Goal: Transaction & Acquisition: Download file/media

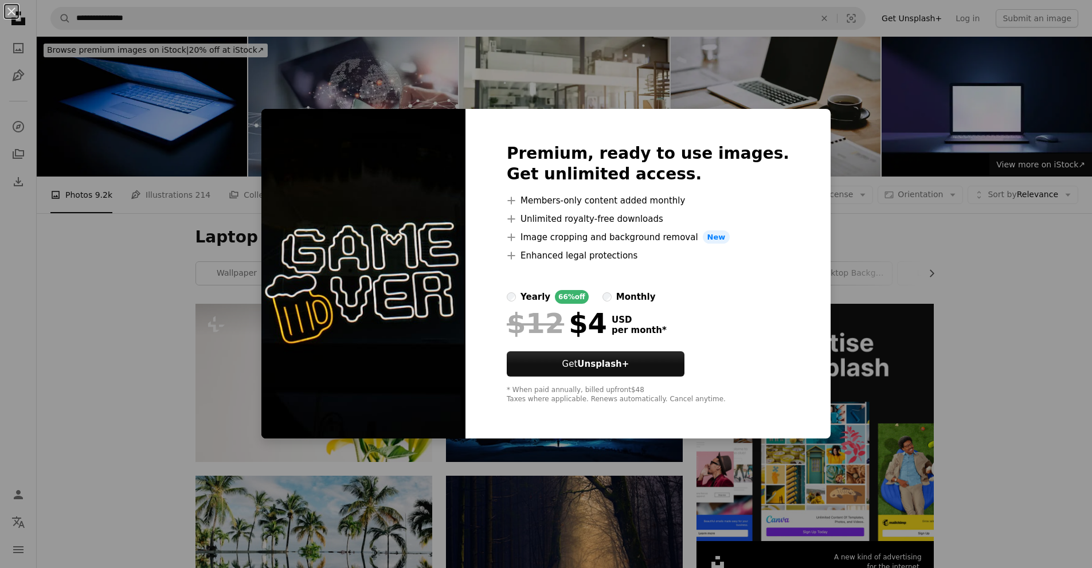
scroll to position [745, 0]
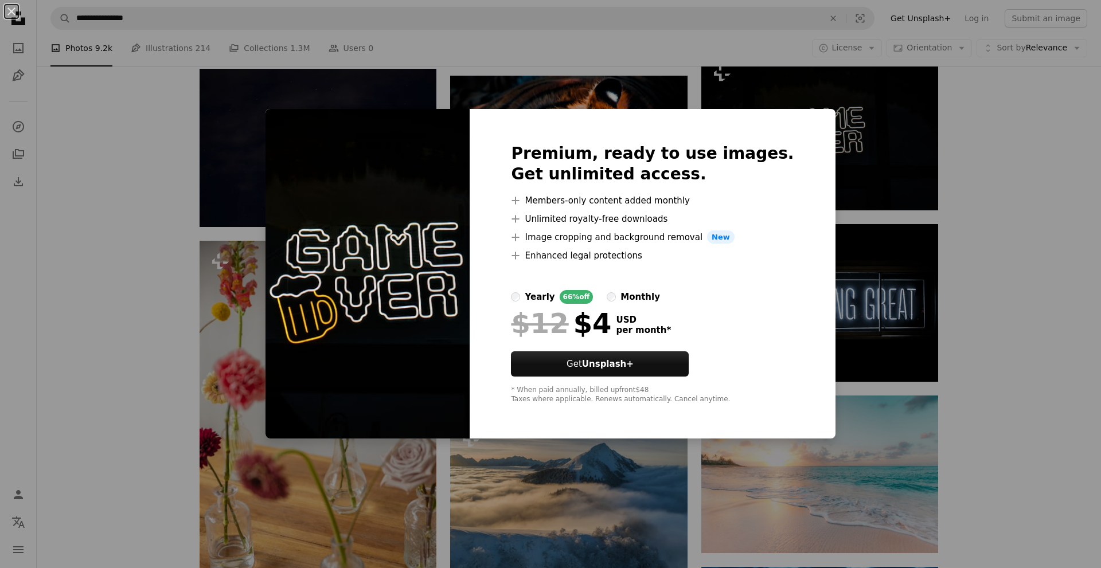
click at [1075, 195] on div "An X shape Premium, ready to use images. Get unlimited access. A plus sign Memb…" at bounding box center [550, 284] width 1101 height 568
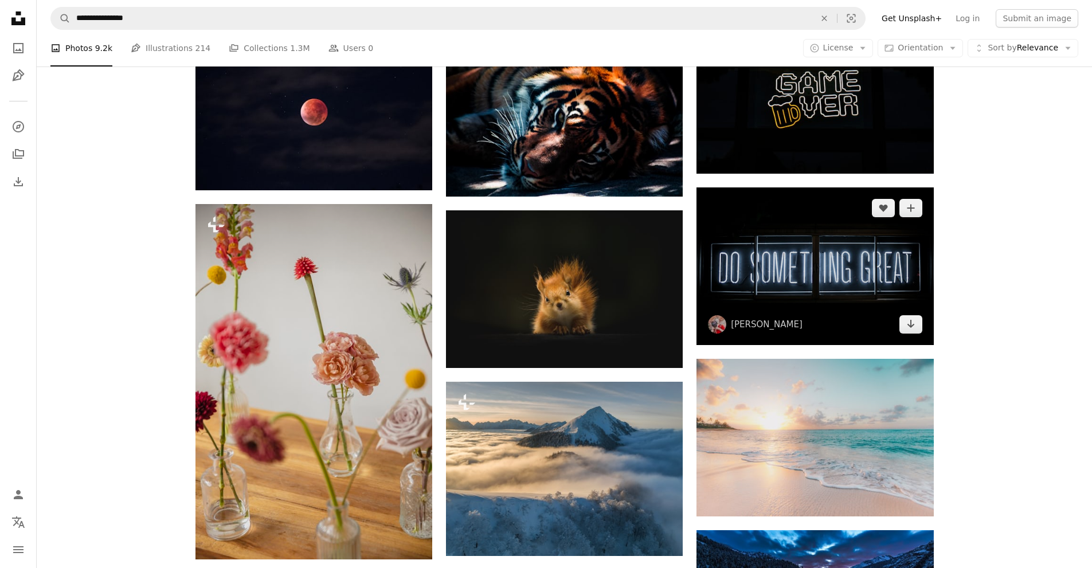
scroll to position [860, 0]
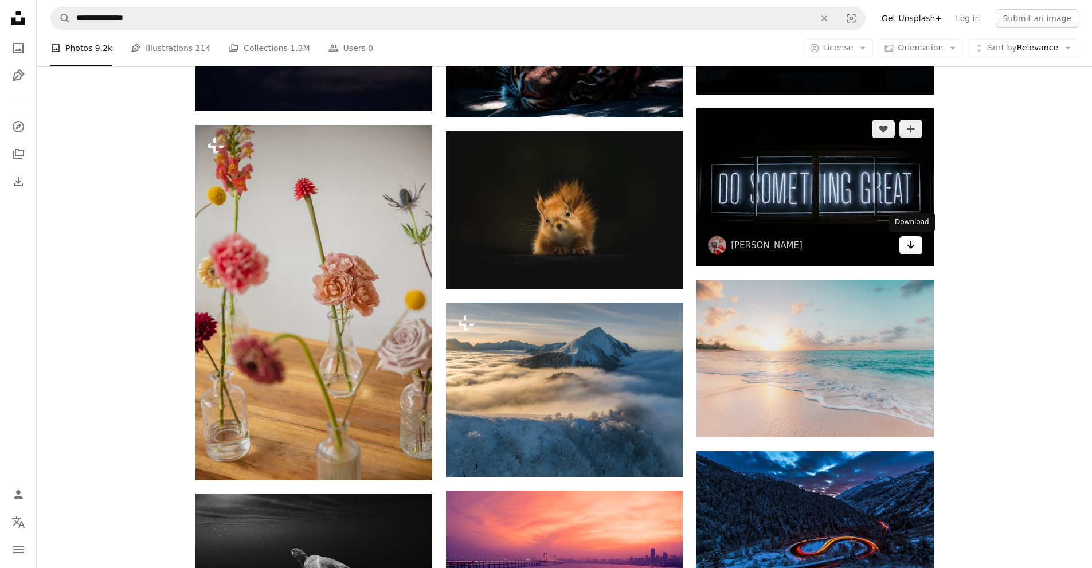
click at [913, 243] on icon "Arrow pointing down" at bounding box center [910, 245] width 9 height 14
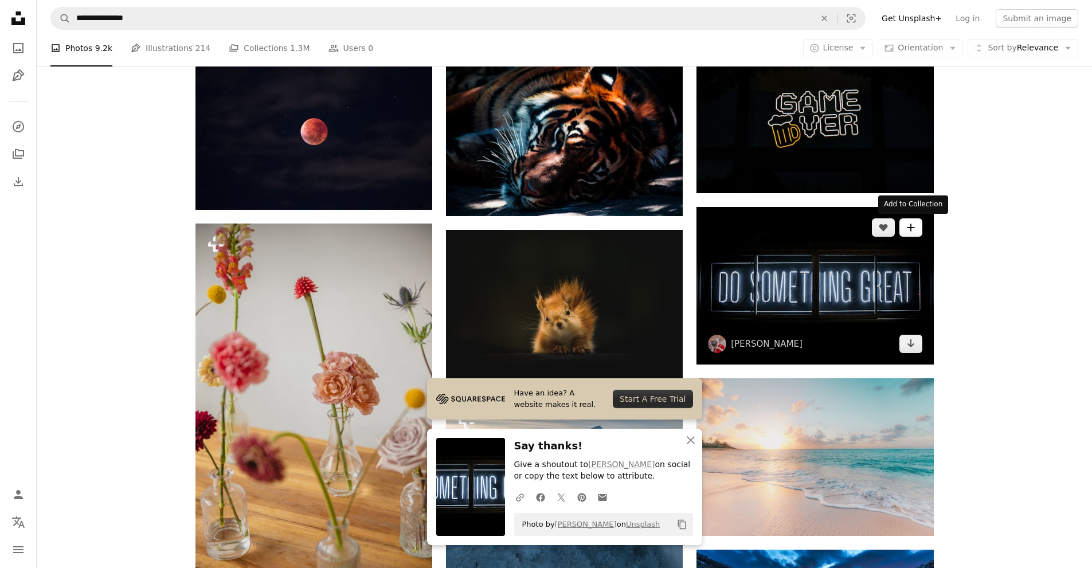
scroll to position [745, 0]
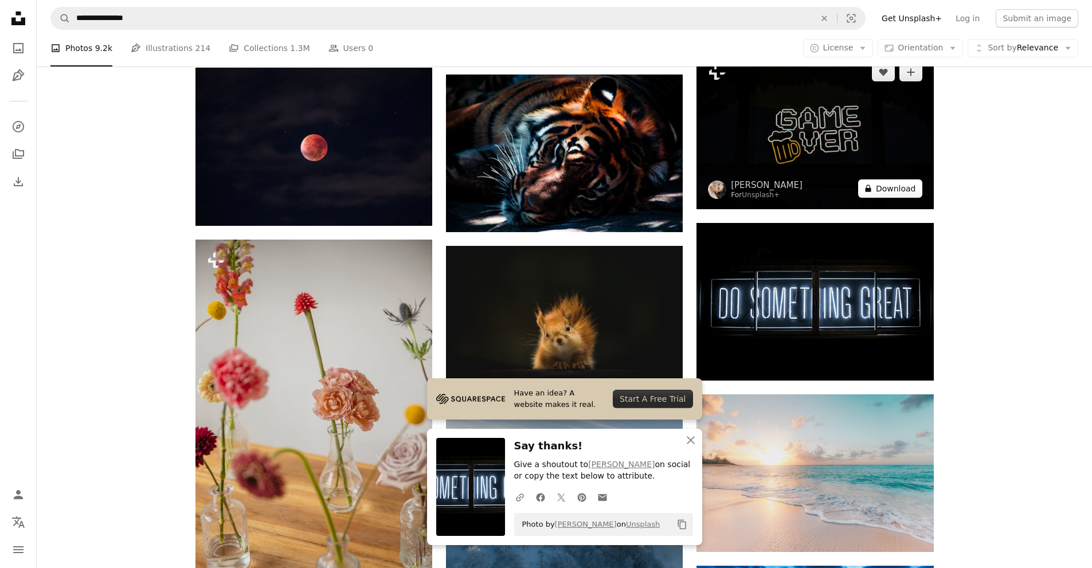
click at [909, 194] on button "A lock Download" at bounding box center [890, 188] width 64 height 18
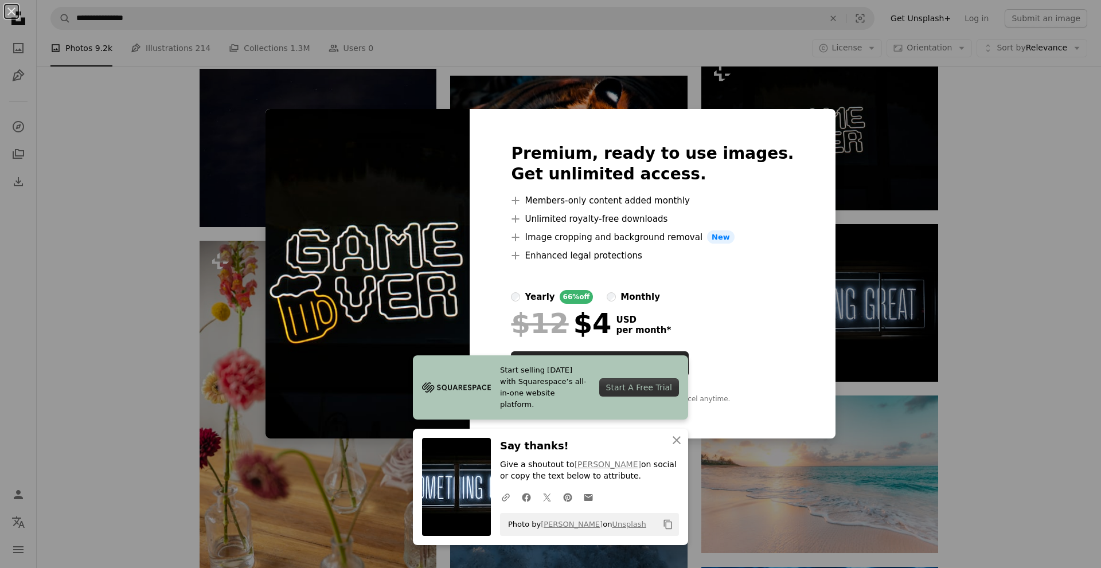
click at [995, 158] on div "An X shape Start selling [DATE] with Squarespace’s all-in-one website platform.…" at bounding box center [550, 284] width 1101 height 568
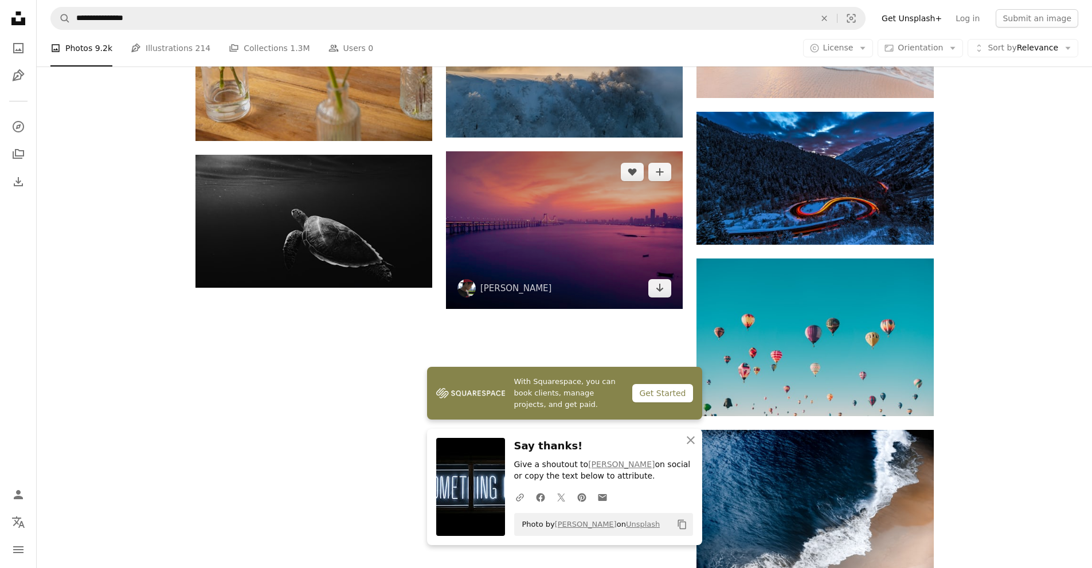
scroll to position [1204, 0]
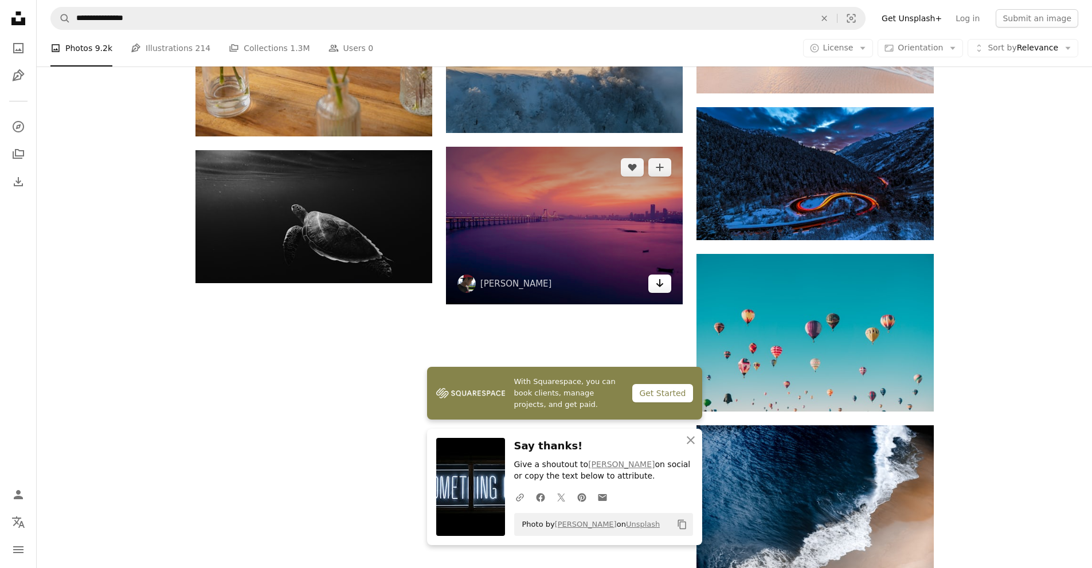
click at [660, 285] on icon "Download" at bounding box center [659, 283] width 7 height 8
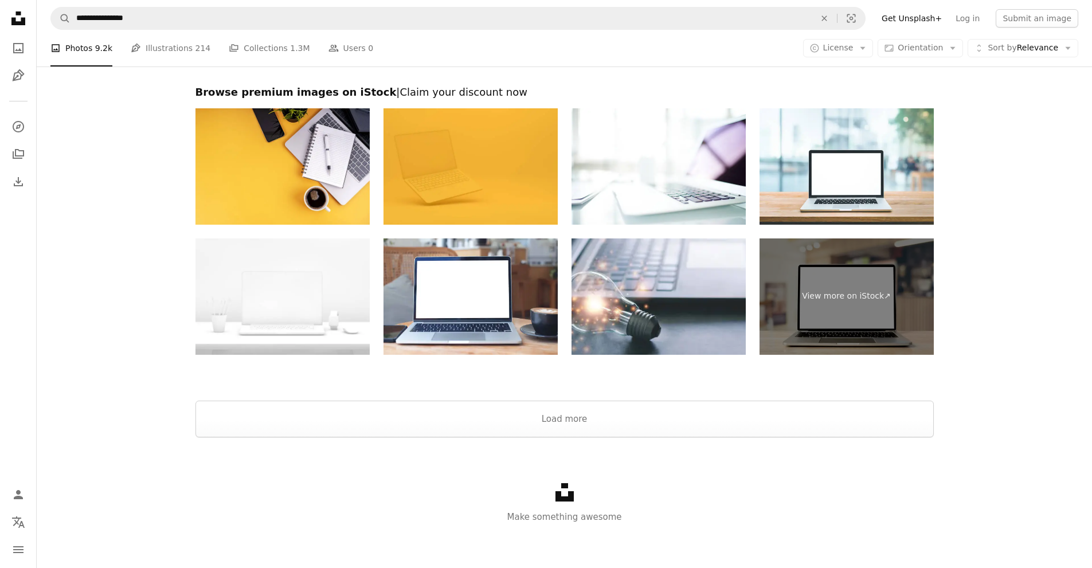
scroll to position [1763, 0]
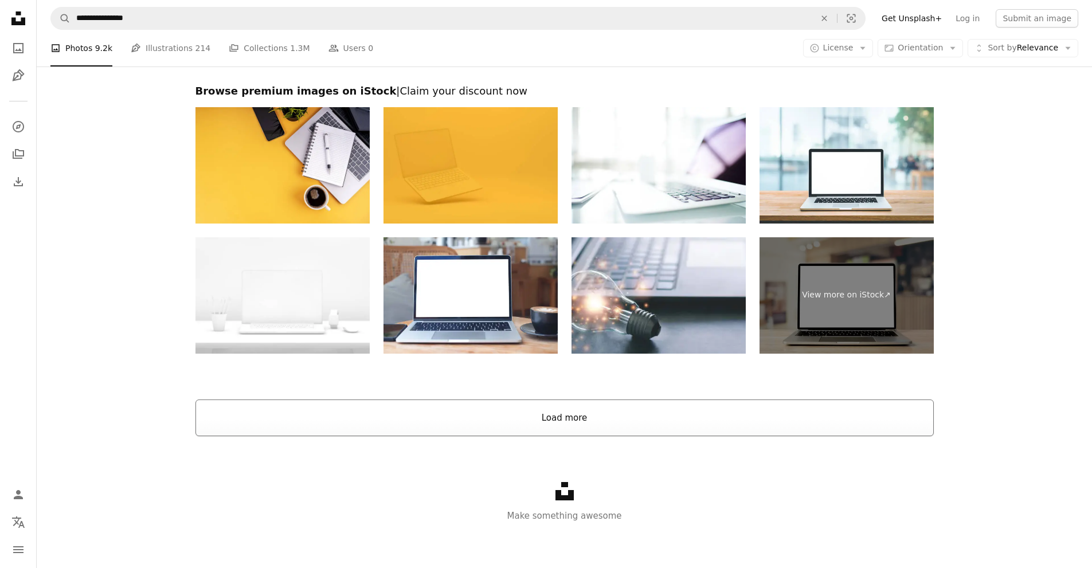
click at [566, 415] on button "Load more" at bounding box center [564, 418] width 738 height 37
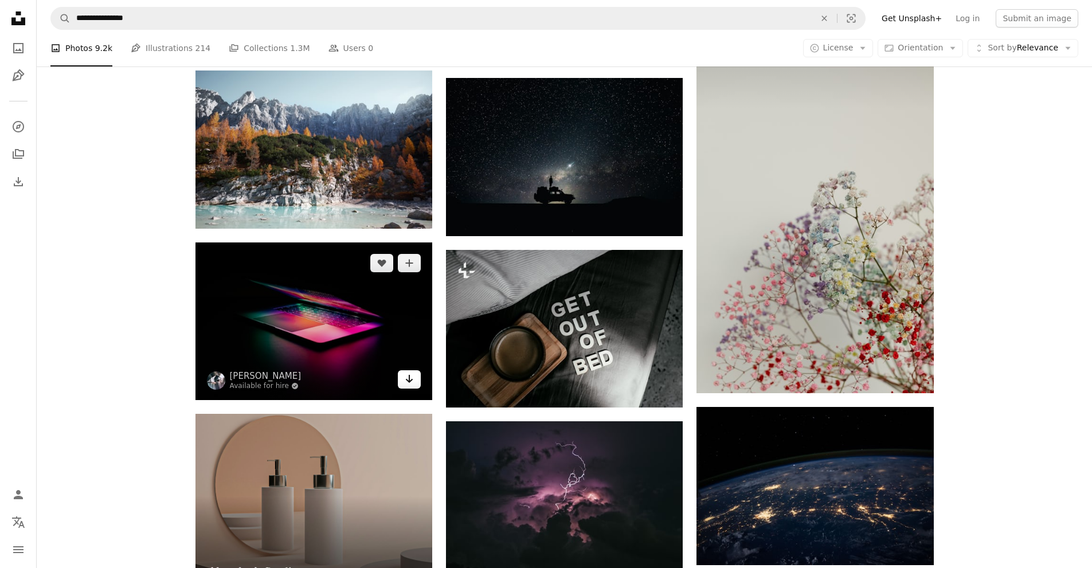
click at [413, 384] on icon "Arrow pointing down" at bounding box center [409, 379] width 9 height 14
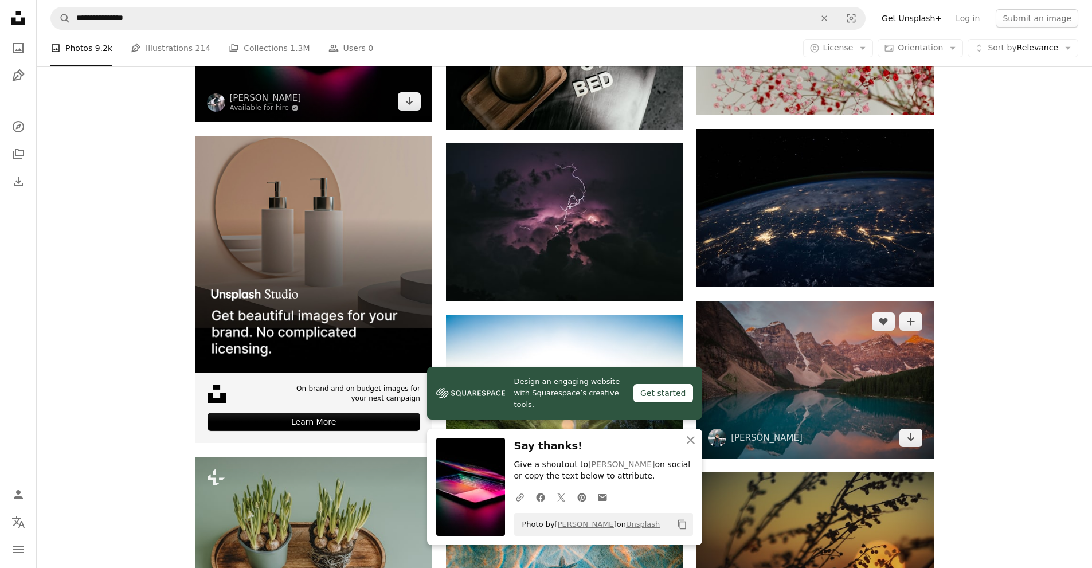
scroll to position [2107, 0]
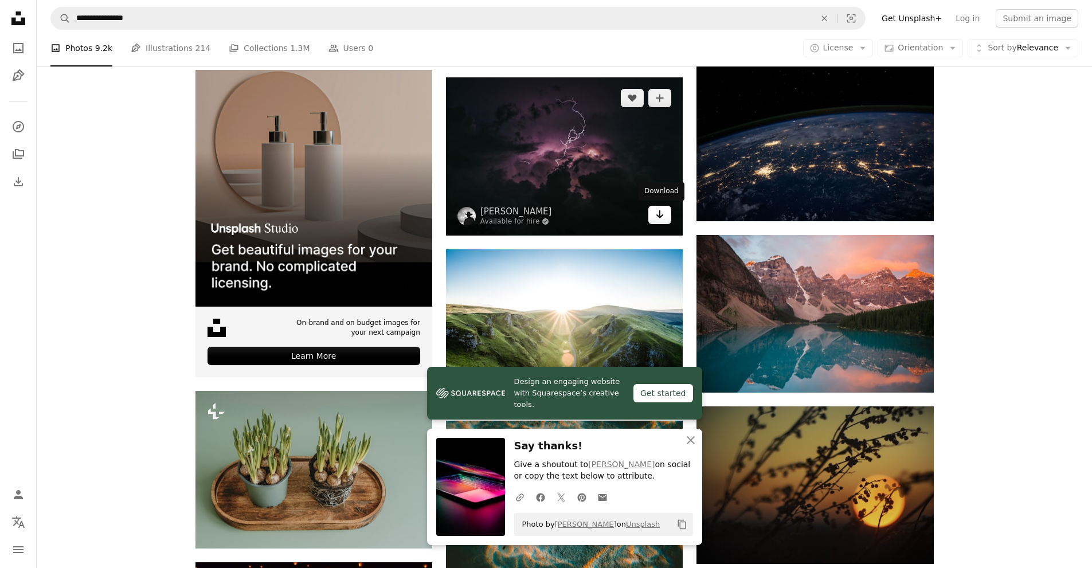
click at [666, 220] on link "Arrow pointing down" at bounding box center [659, 215] width 23 height 18
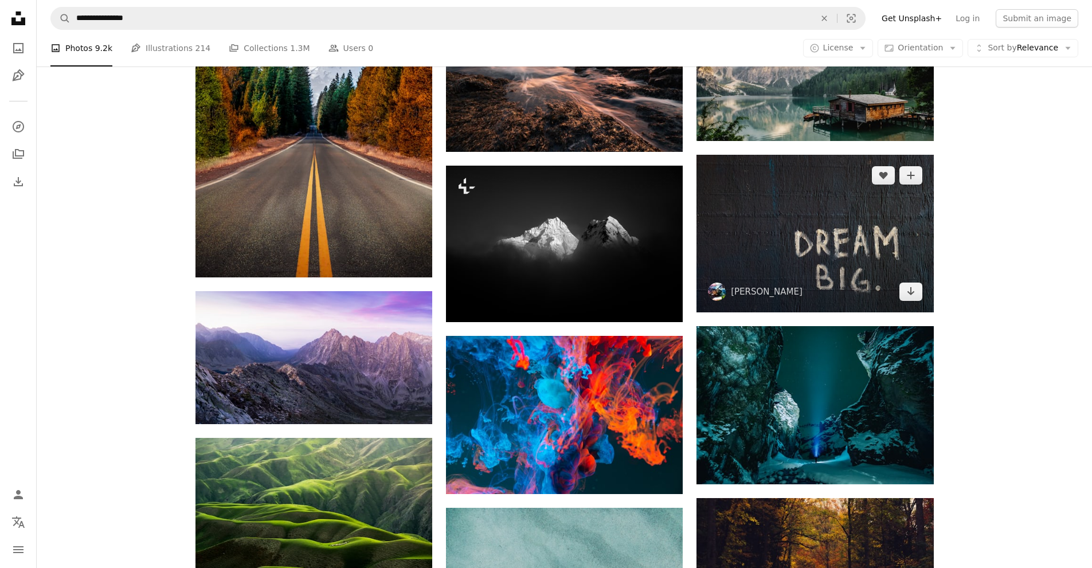
scroll to position [3253, 0]
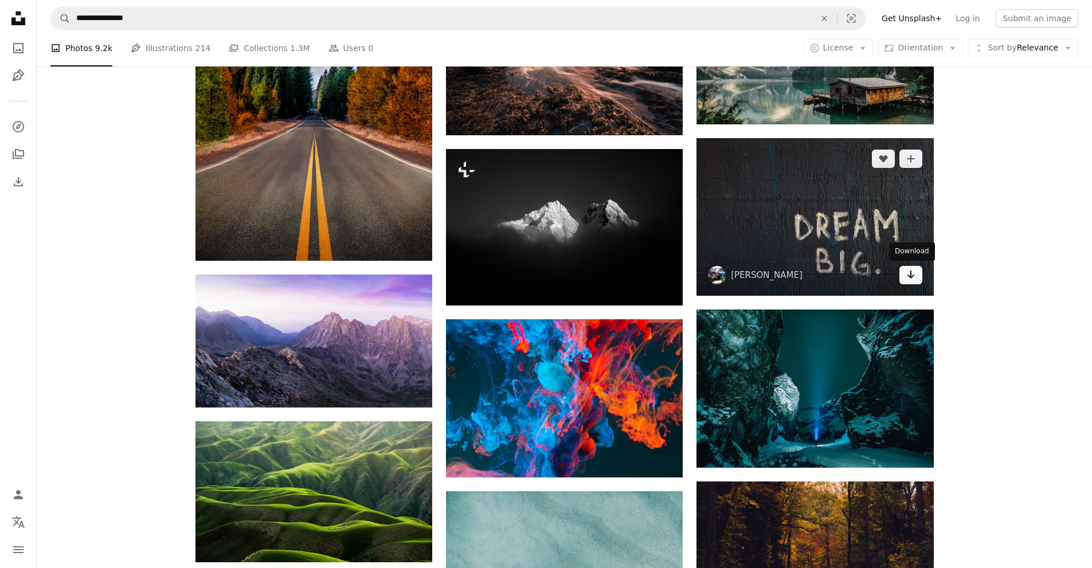
click at [910, 276] on icon "Download" at bounding box center [910, 275] width 7 height 8
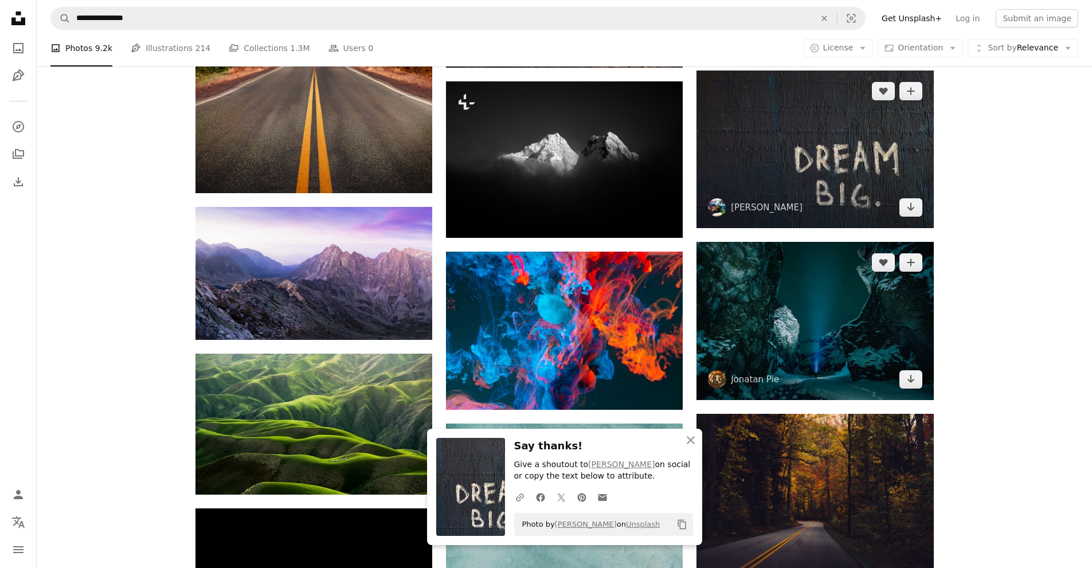
scroll to position [3425, 0]
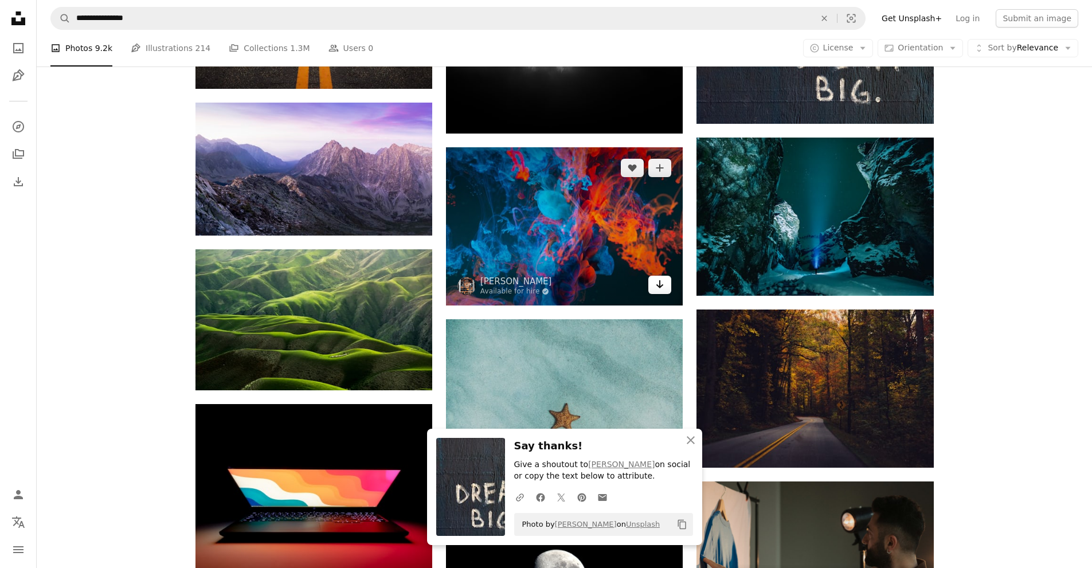
click at [662, 288] on icon "Arrow pointing down" at bounding box center [659, 284] width 9 height 14
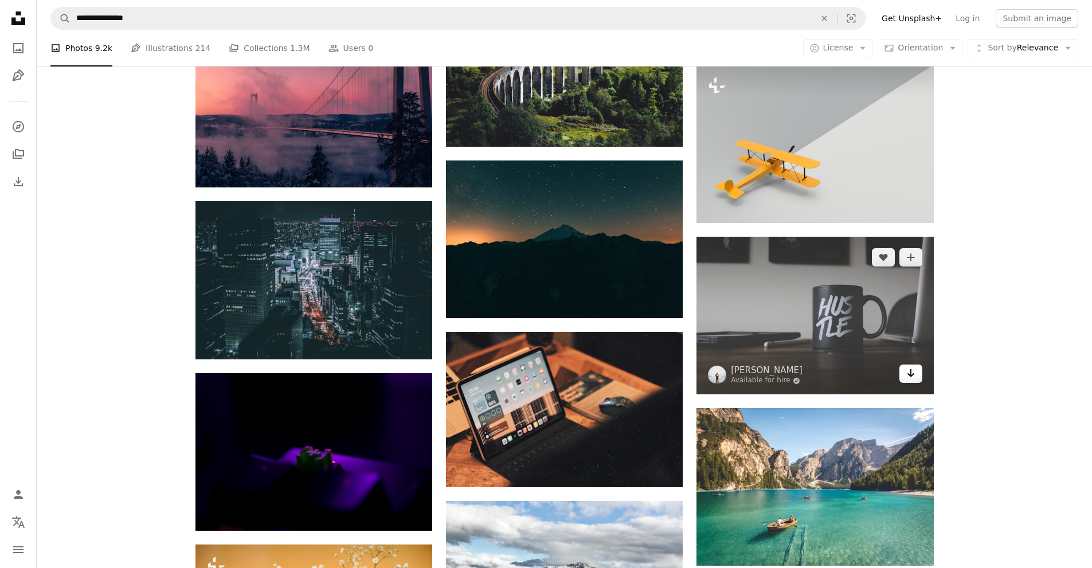
scroll to position [4686, 0]
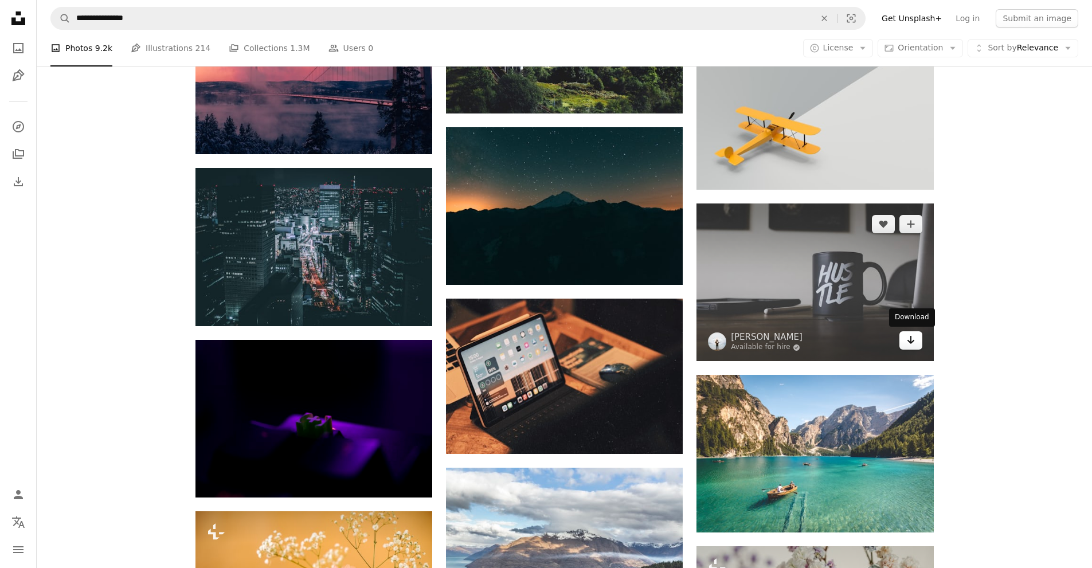
click at [911, 340] on icon "Download" at bounding box center [910, 340] width 7 height 8
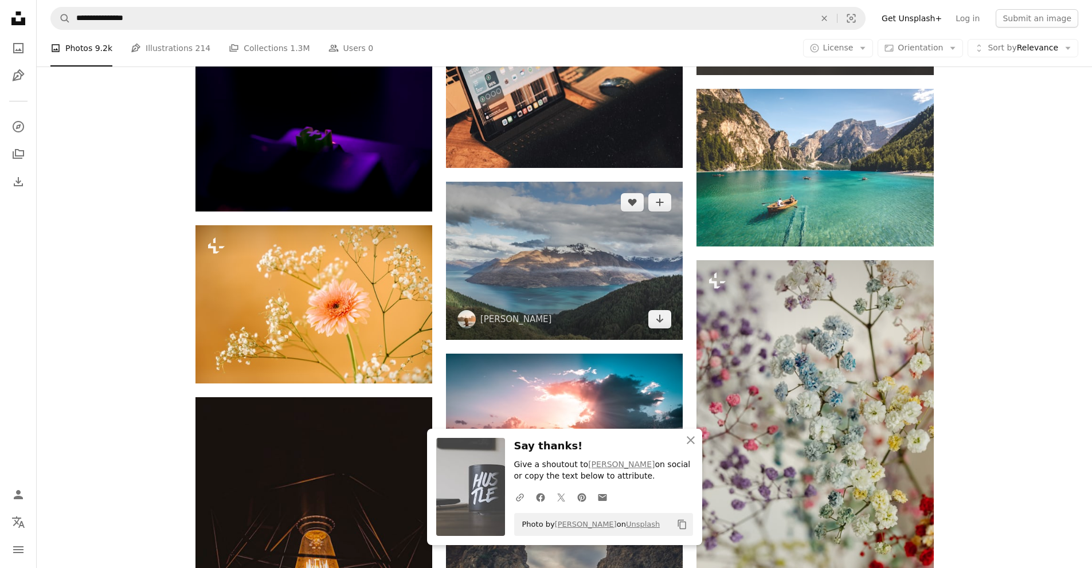
scroll to position [4973, 0]
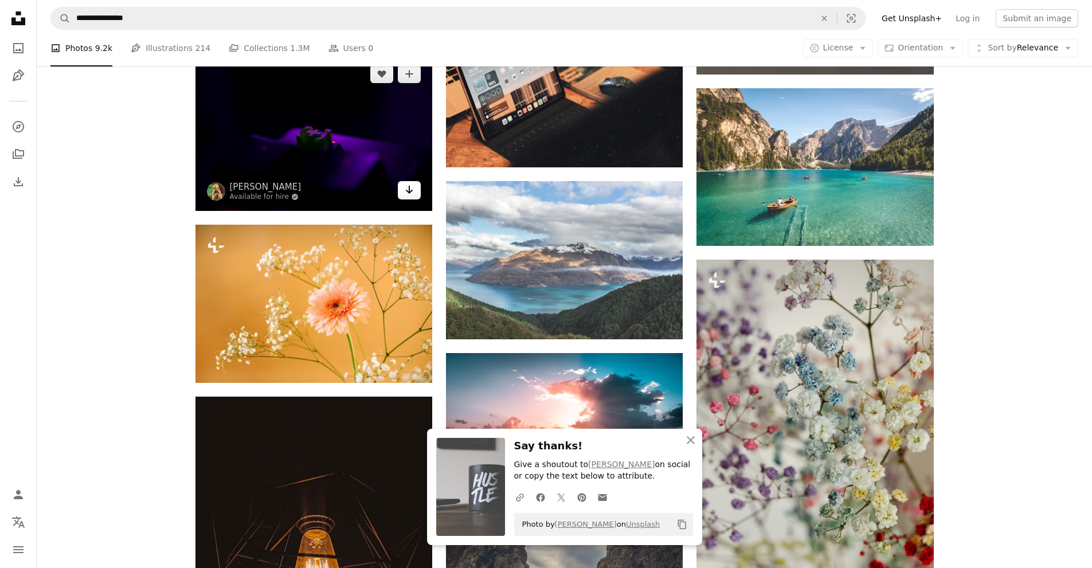
click at [409, 189] on icon "Download" at bounding box center [409, 190] width 7 height 8
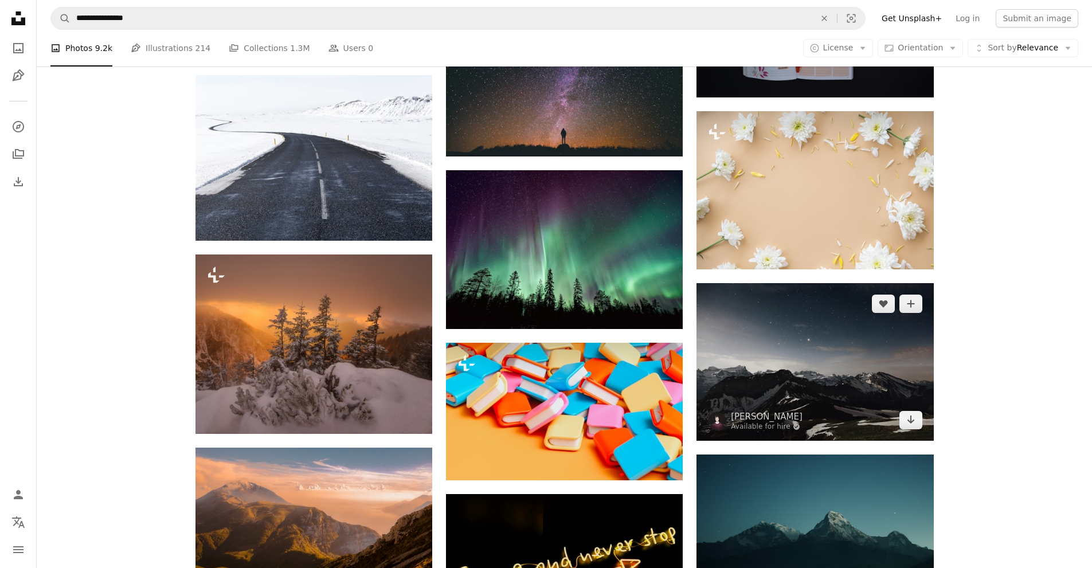
scroll to position [6177, 0]
